Goal: Task Accomplishment & Management: Manage account settings

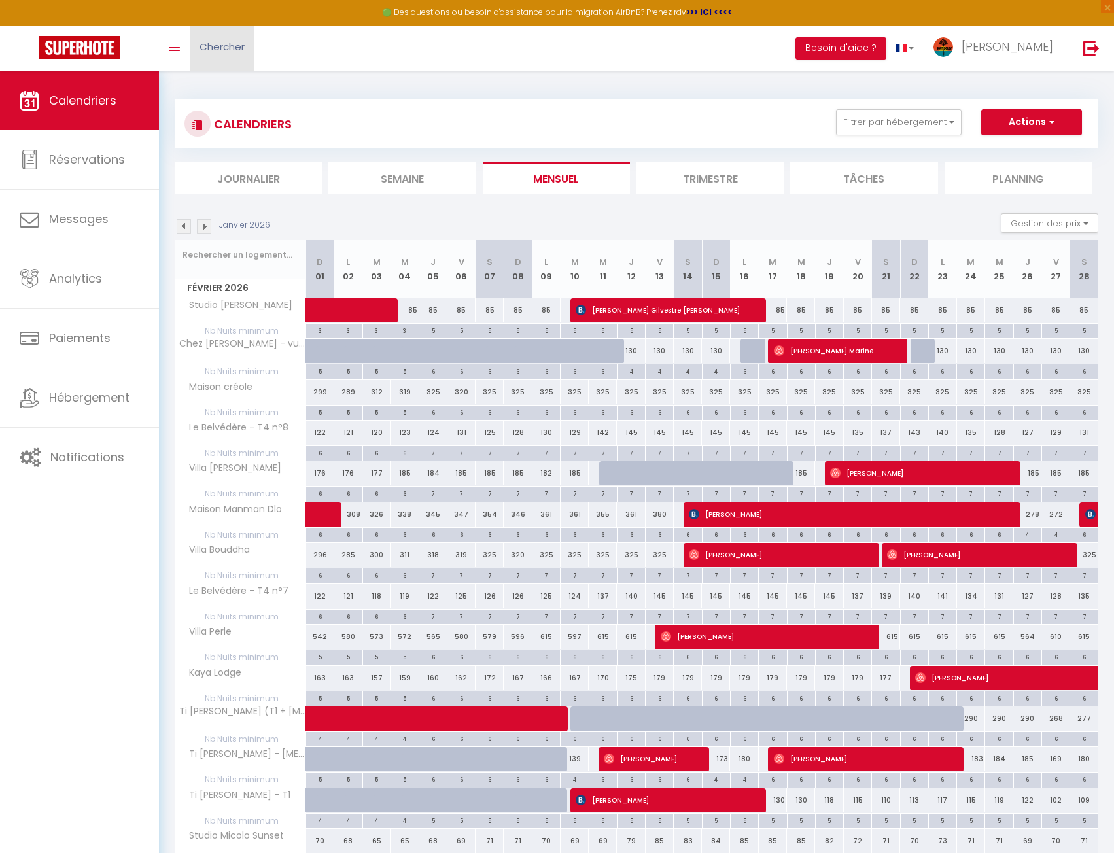
click at [241, 48] on span "Chercher" at bounding box center [221, 47] width 45 height 14
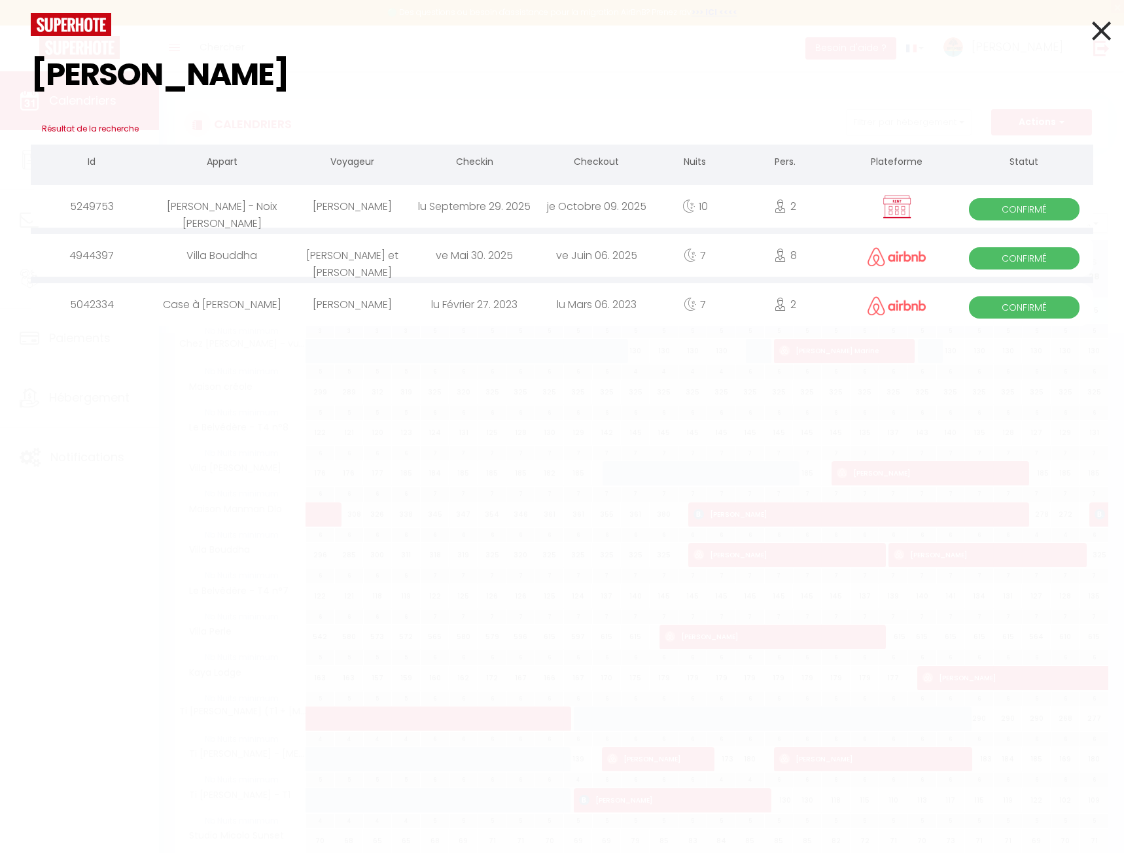
type input "[PERSON_NAME]"
click at [352, 203] on div "[PERSON_NAME]" at bounding box center [352, 206] width 122 height 43
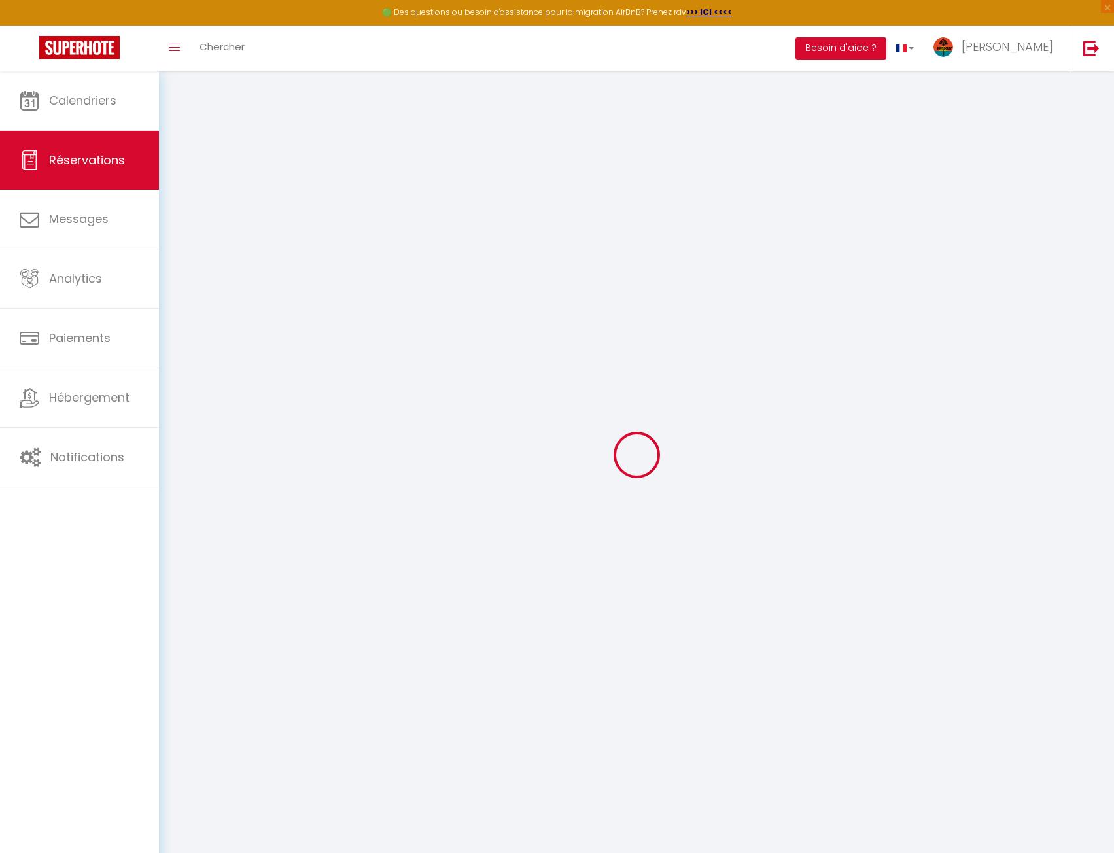
select select
checkbox input "false"
select select
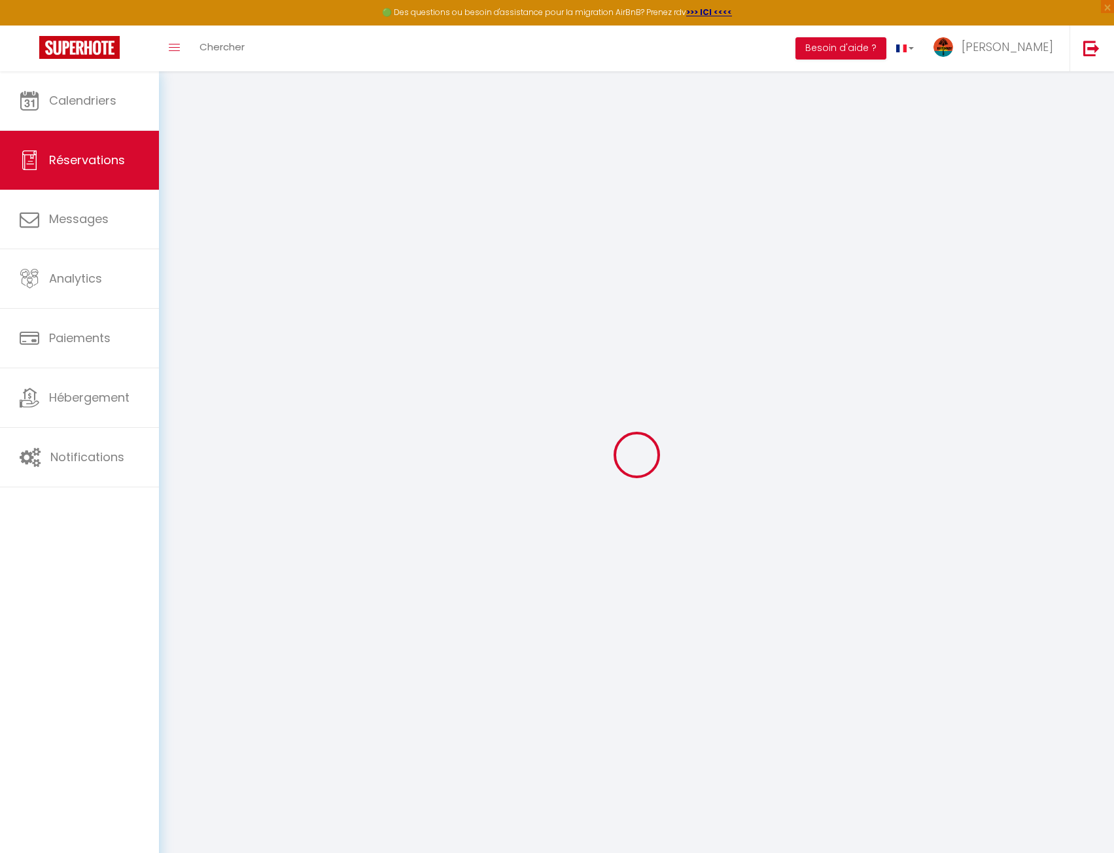
checkbox input "false"
type textarea "l'avion devrait atterrir vers 17h. jour du départ: S'il n'y a pas de location a…"
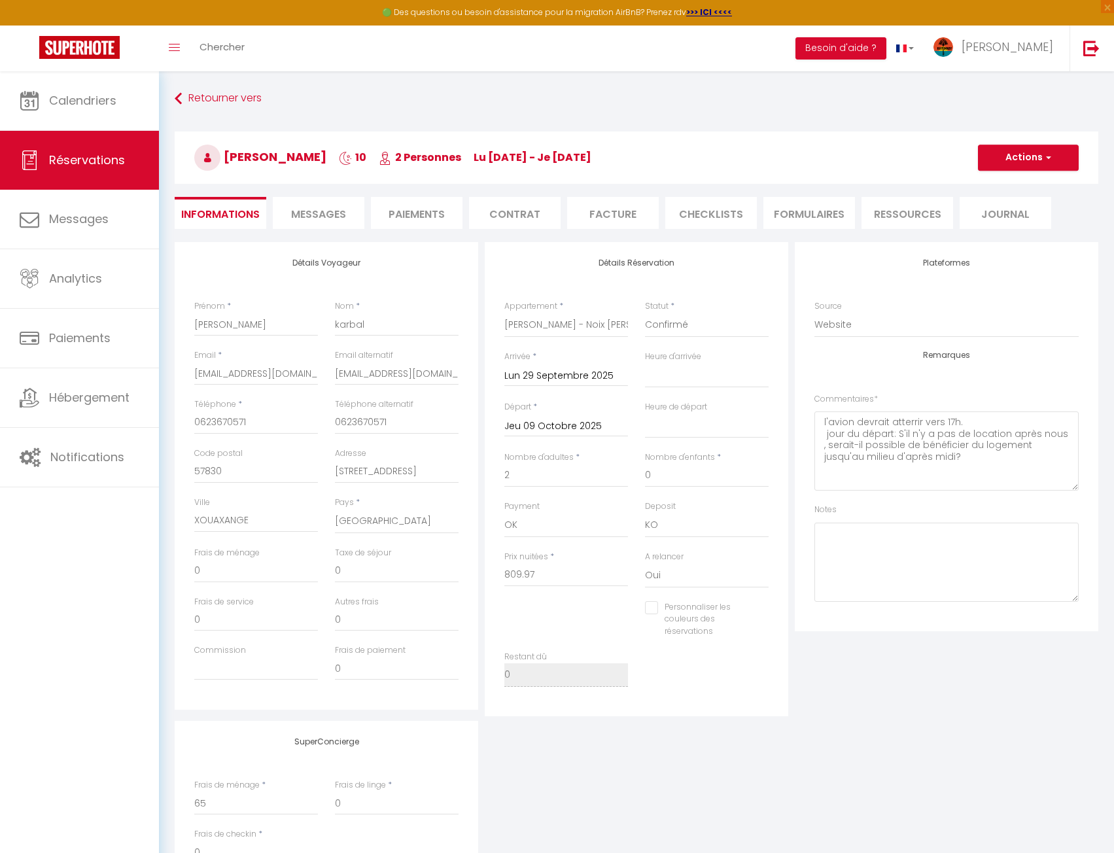
type input "65"
type input "20.2"
select select
checkbox input "false"
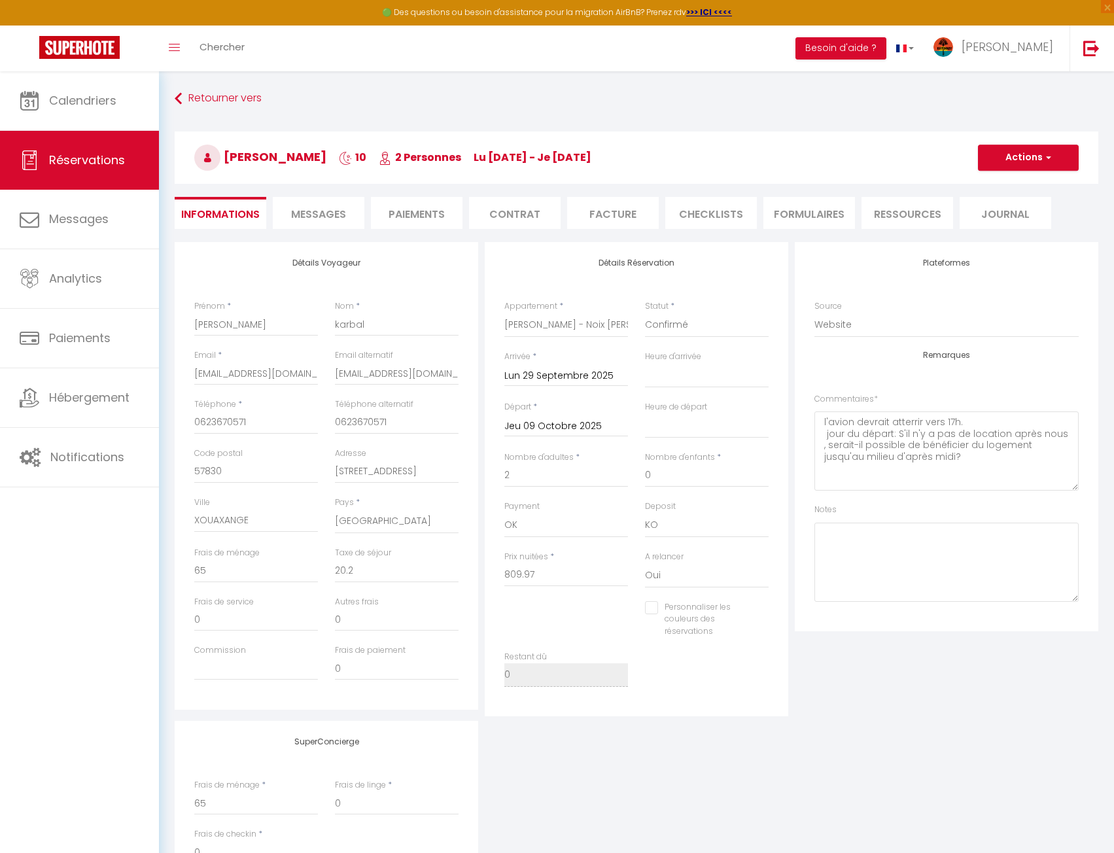
select select "18:30"
select select "11:00"
click at [418, 209] on li "Paiements" at bounding box center [417, 213] width 92 height 32
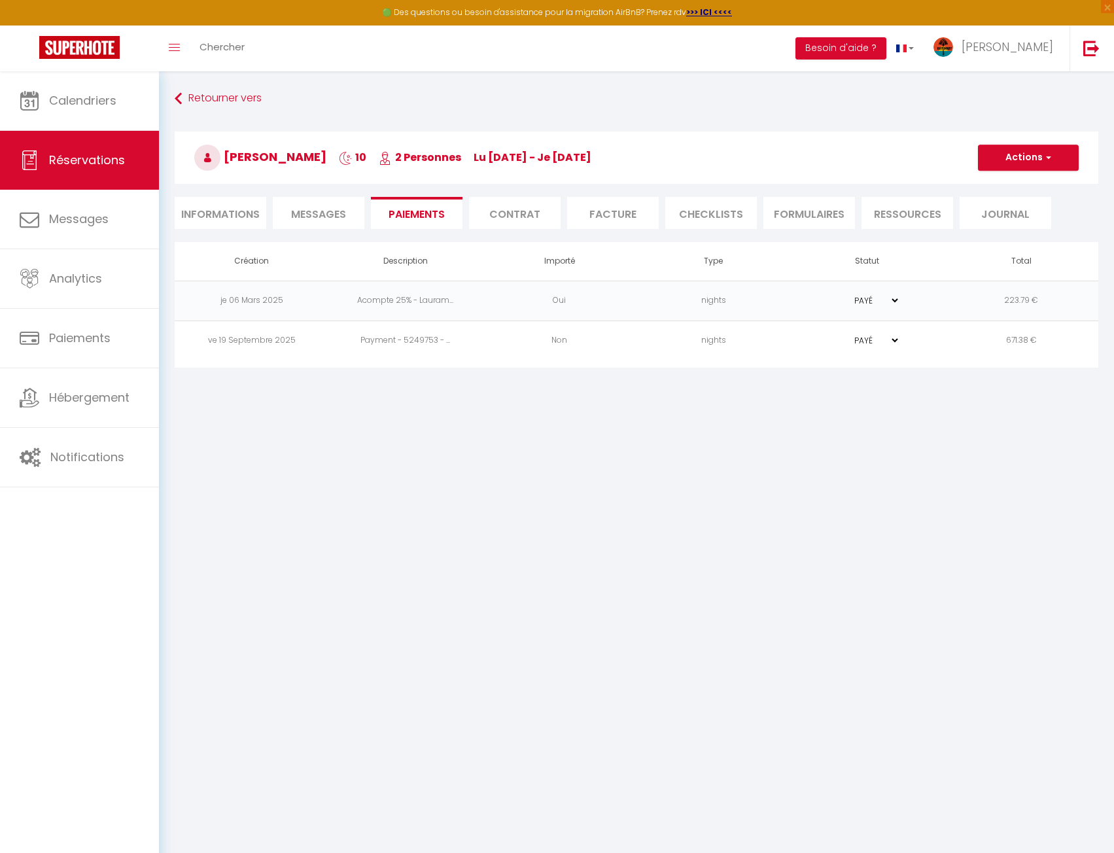
click at [309, 211] on span "Messages" at bounding box center [318, 214] width 55 height 15
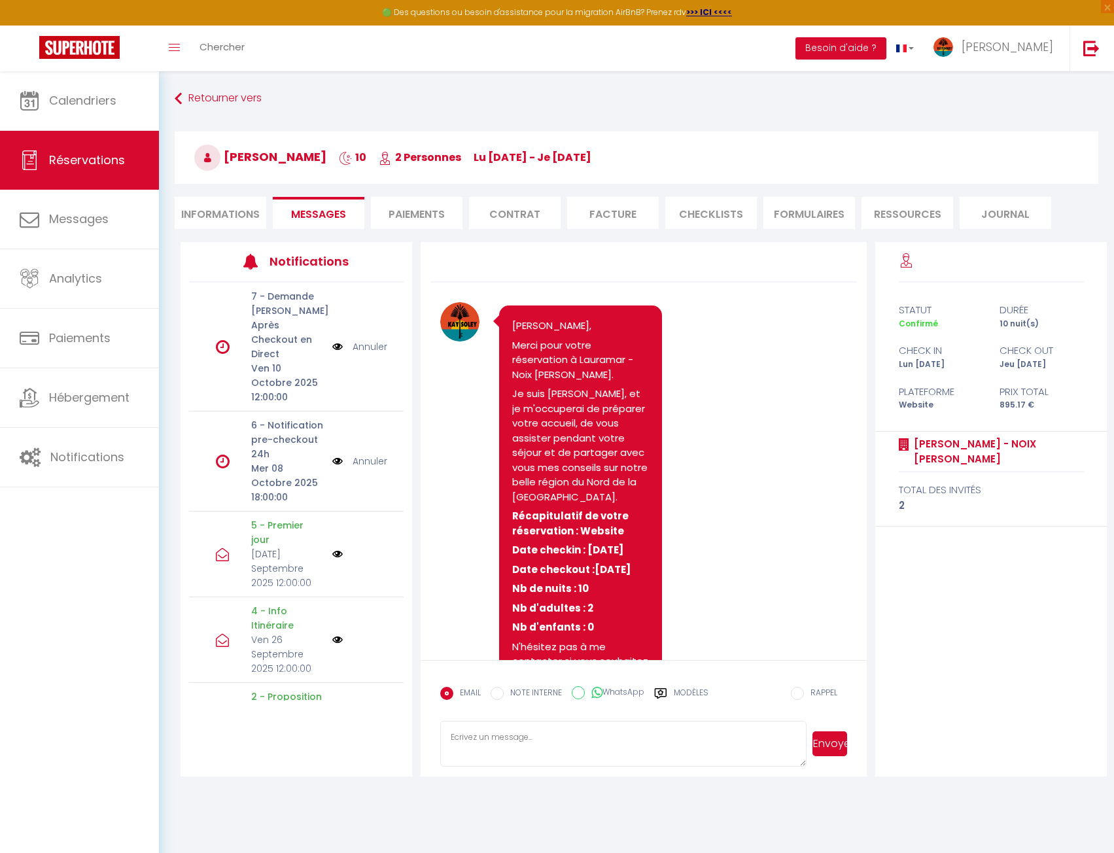
click at [218, 216] on li "Informations" at bounding box center [221, 213] width 92 height 32
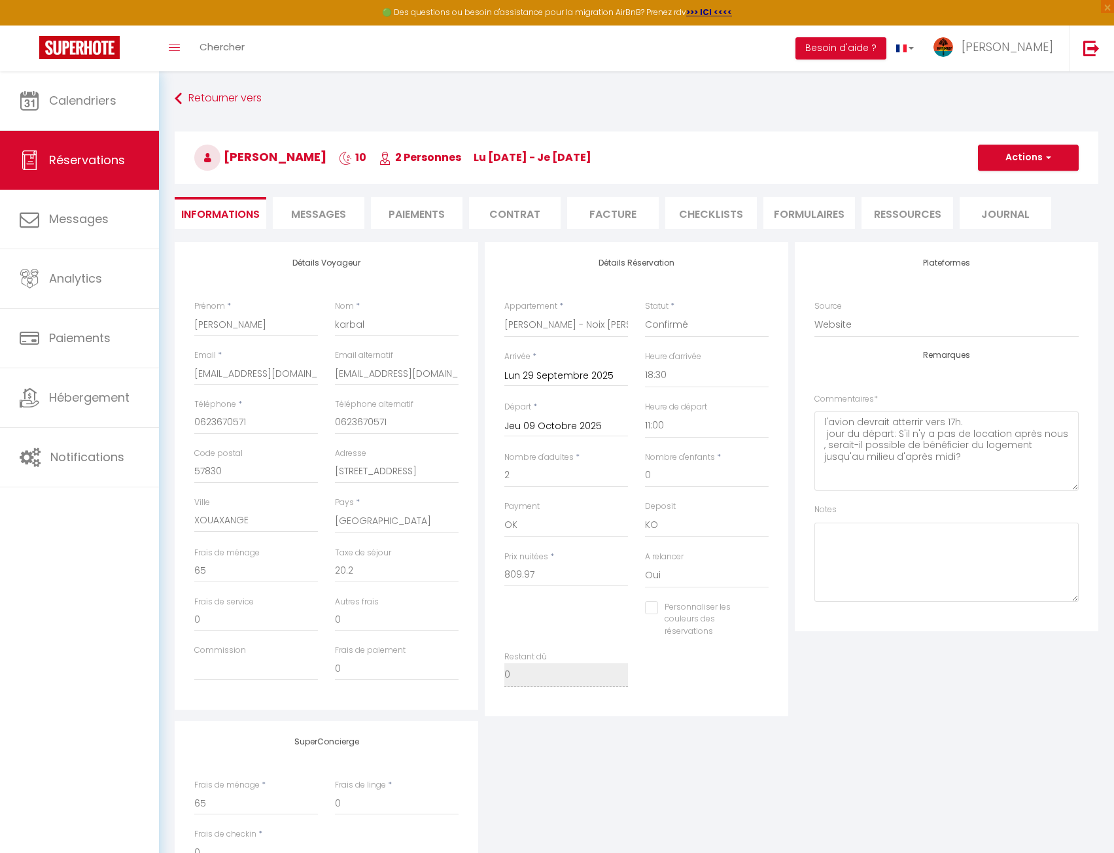
checkbox input "false"
click at [413, 213] on li "Paiements" at bounding box center [417, 213] width 92 height 32
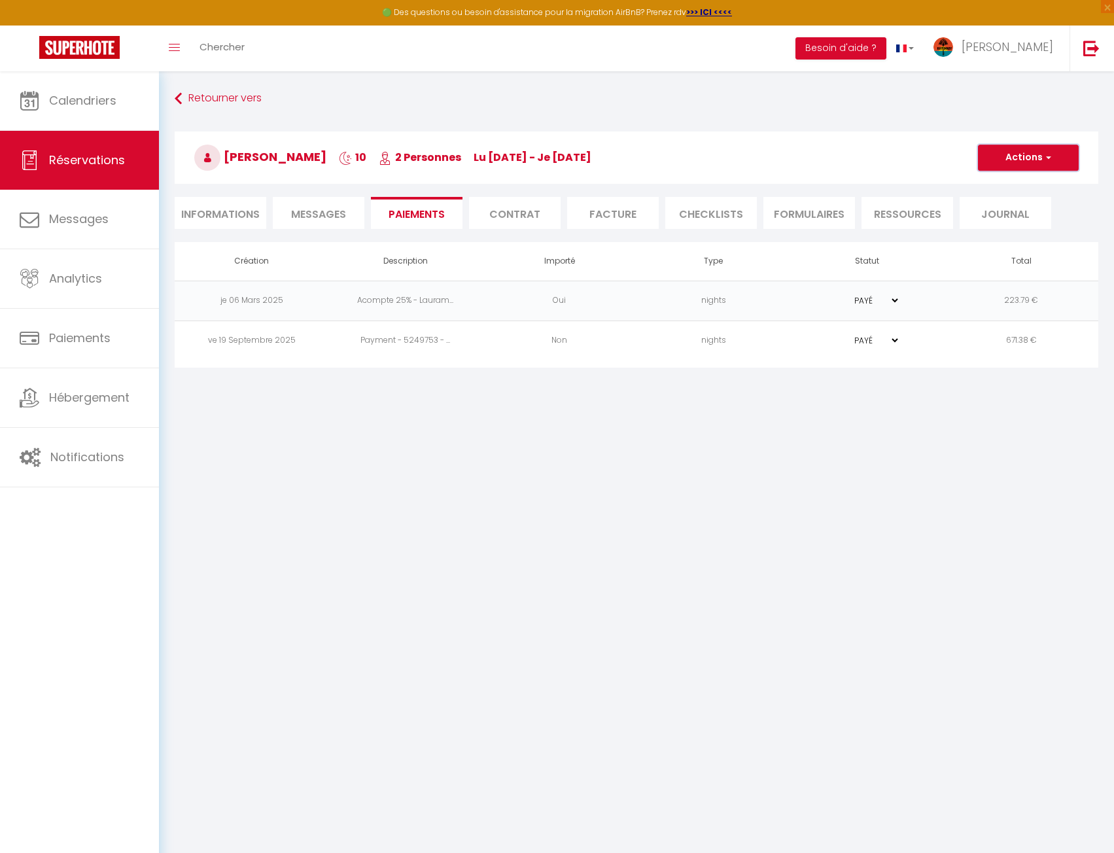
click at [1031, 159] on button "Actions" at bounding box center [1028, 158] width 101 height 26
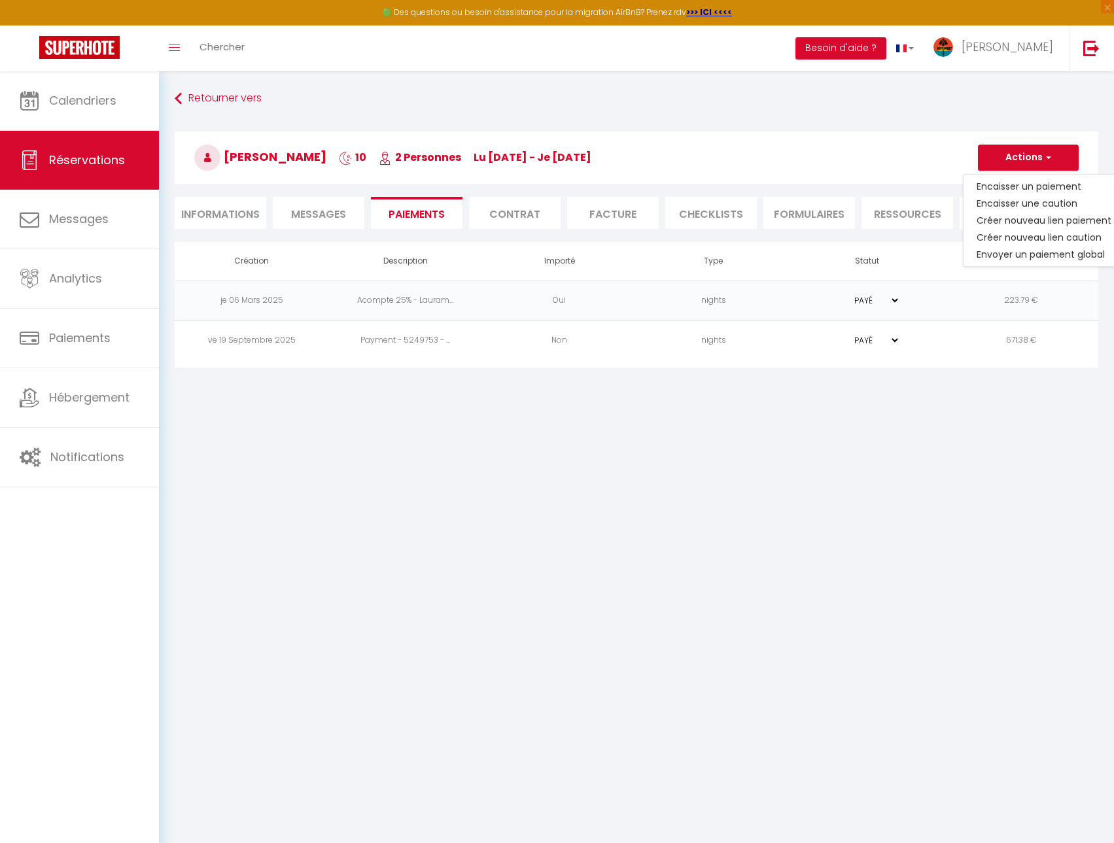
click at [239, 213] on li "Informations" at bounding box center [221, 213] width 92 height 32
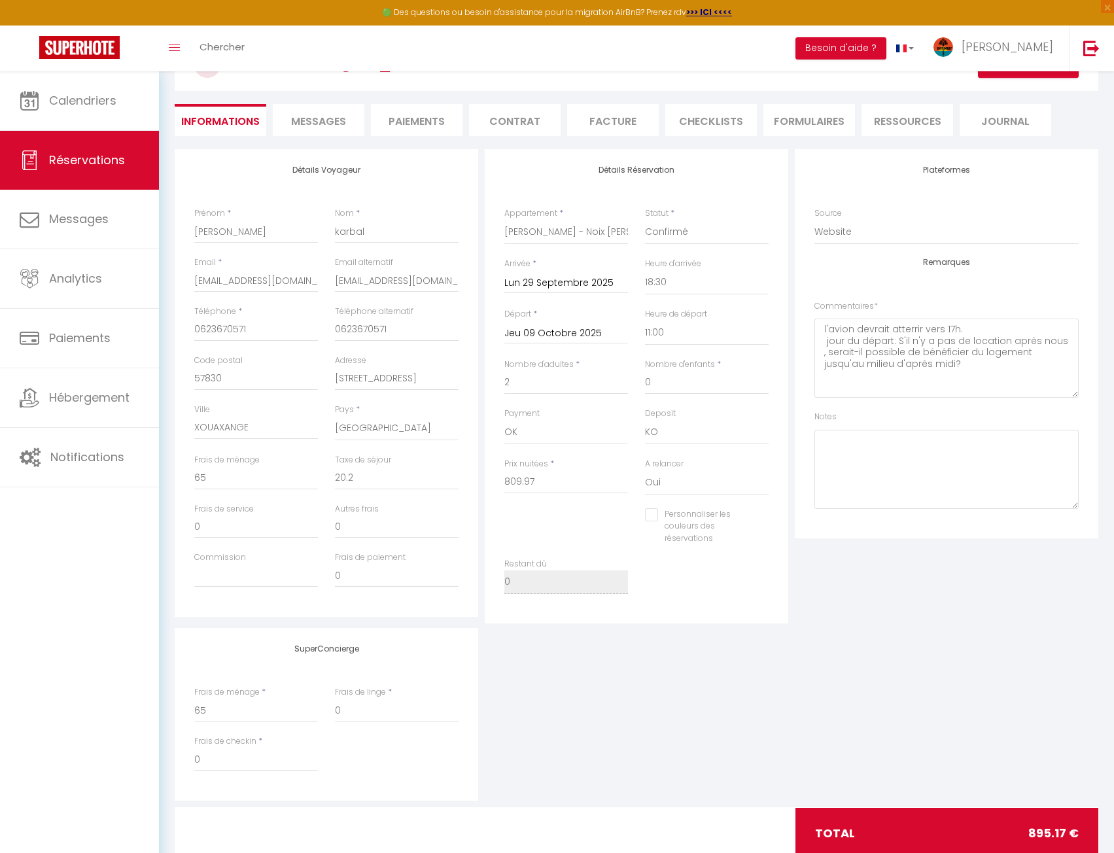
scroll to position [132, 0]
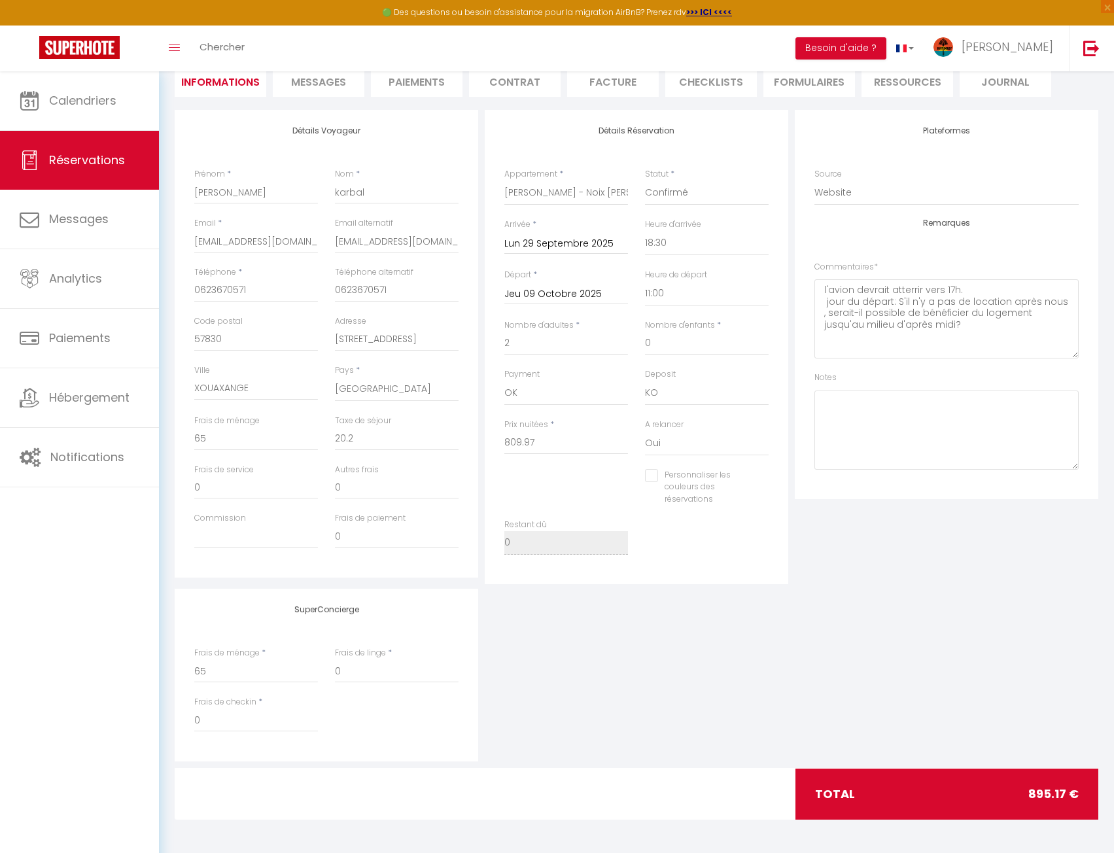
checkbox input "false"
